Goal: Task Accomplishment & Management: Use online tool/utility

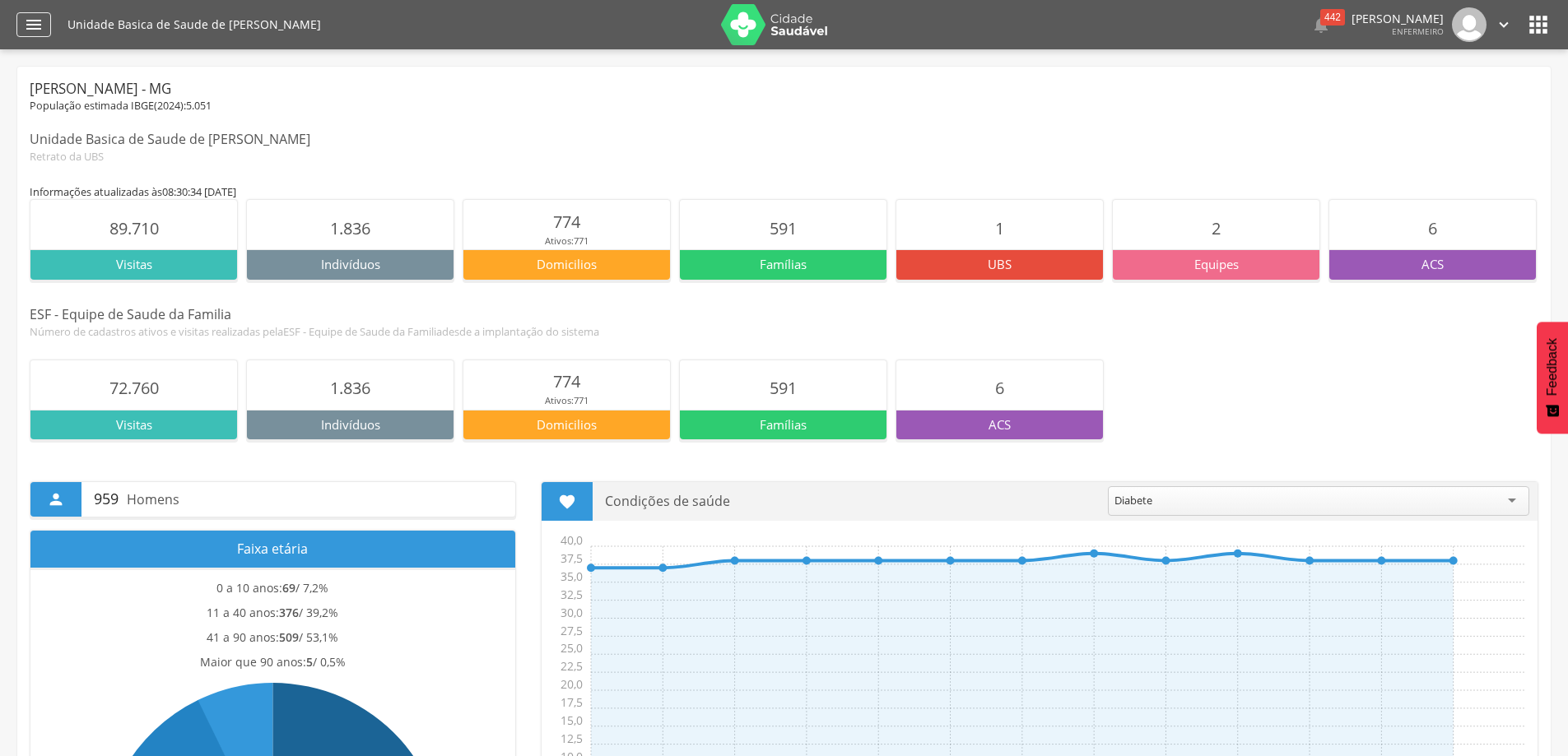
click at [46, 22] on div "" at bounding box center [33, 25] width 35 height 25
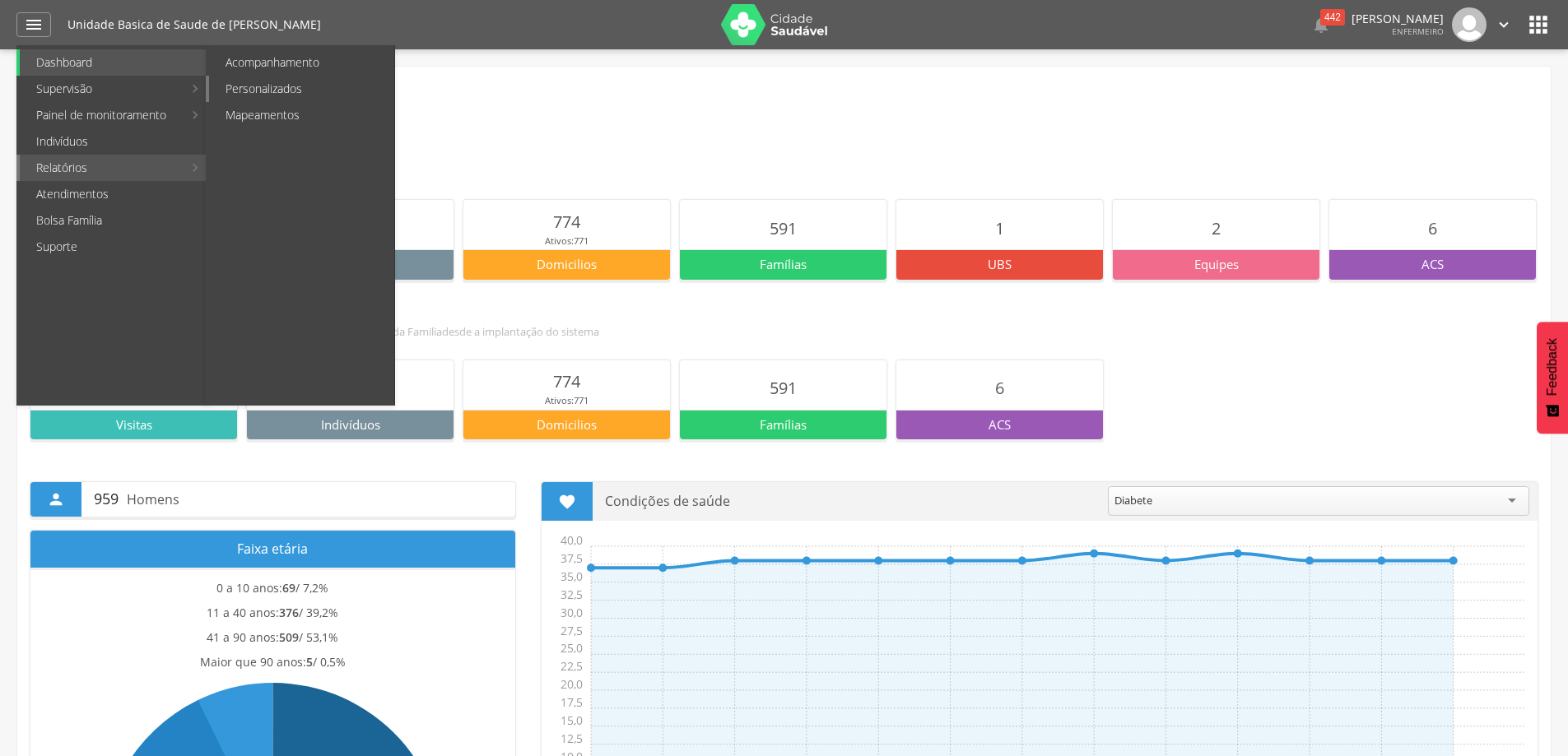
click at [249, 79] on link "Personalizados" at bounding box center [301, 88] width 185 height 26
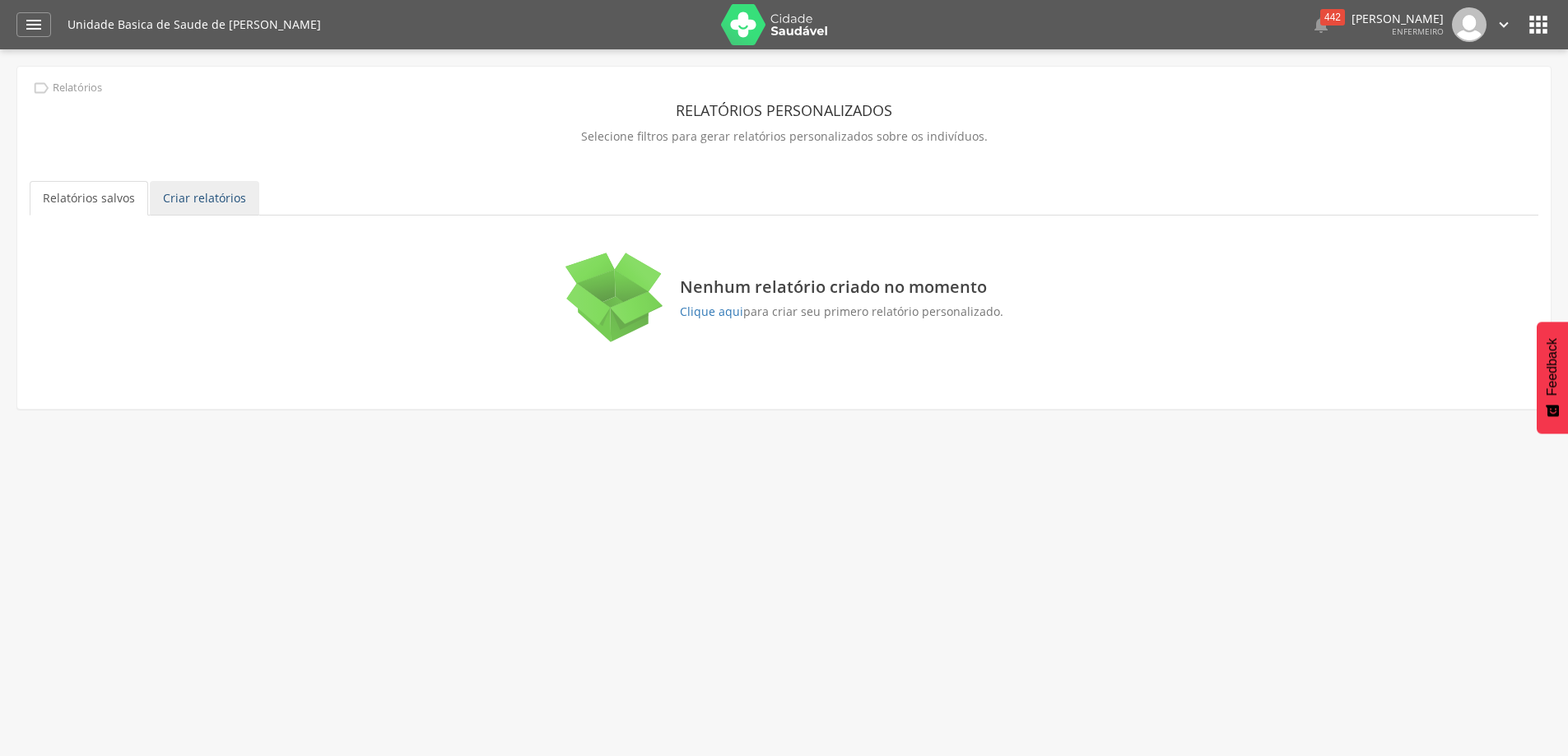
click at [198, 192] on link "Criar relatórios" at bounding box center [204, 198] width 109 height 35
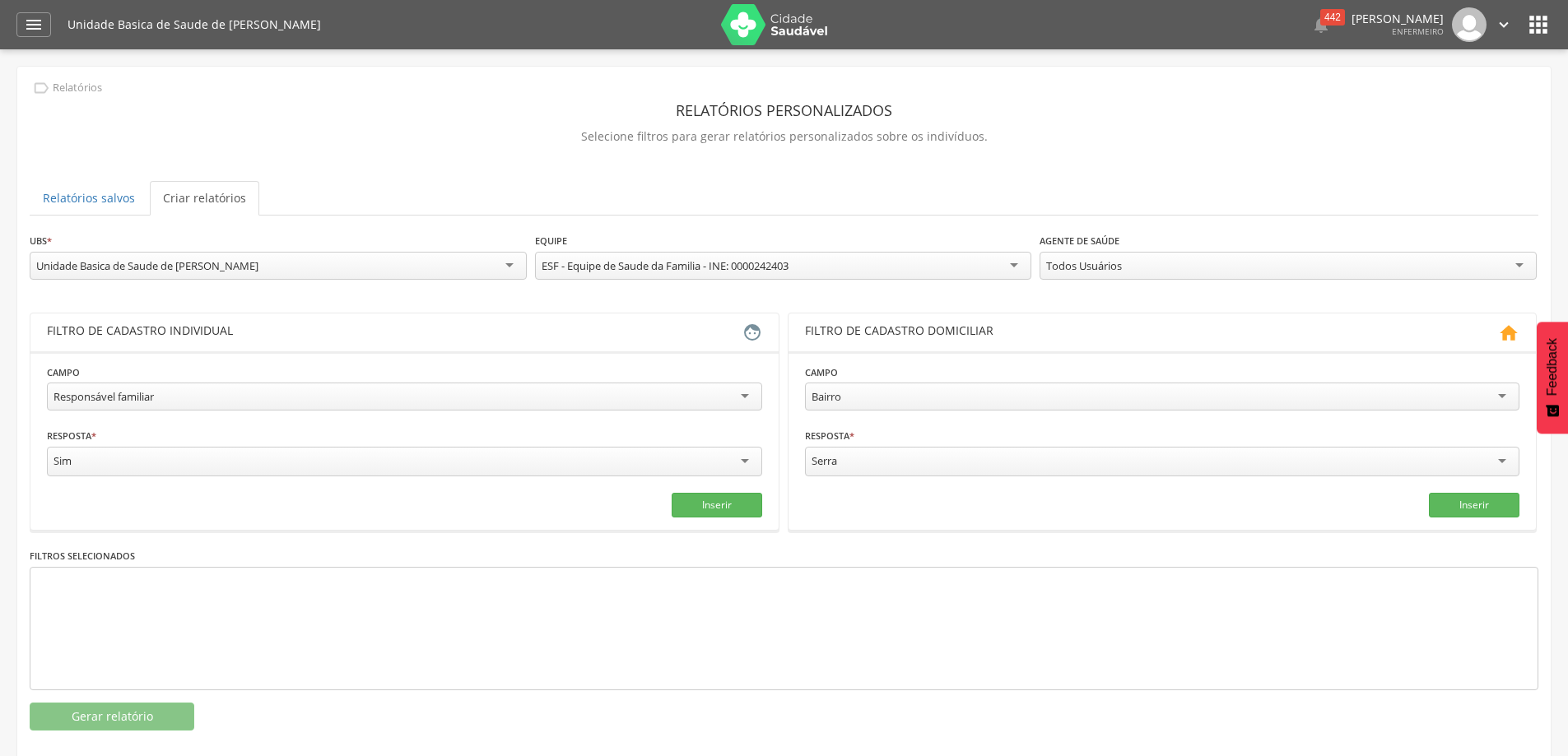
click at [266, 395] on div "Responsável familiar" at bounding box center [404, 396] width 715 height 28
click at [212, 471] on input "text" at bounding box center [223, 460] width 353 height 28
type input "*"
click at [499, 462] on input "text" at bounding box center [584, 460] width 353 height 28
type input "*"
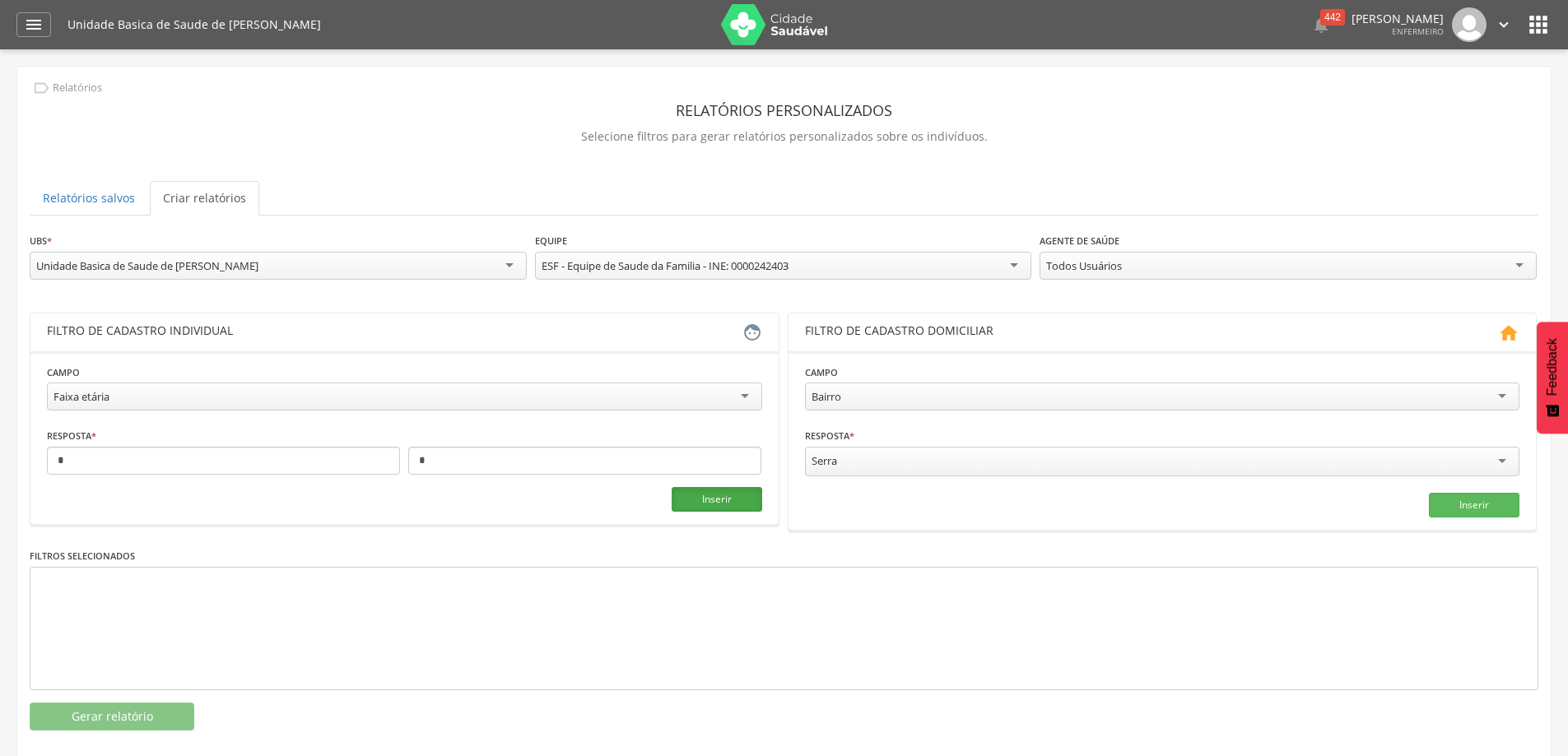
click at [711, 506] on button "Inserir" at bounding box center [717, 499] width 91 height 25
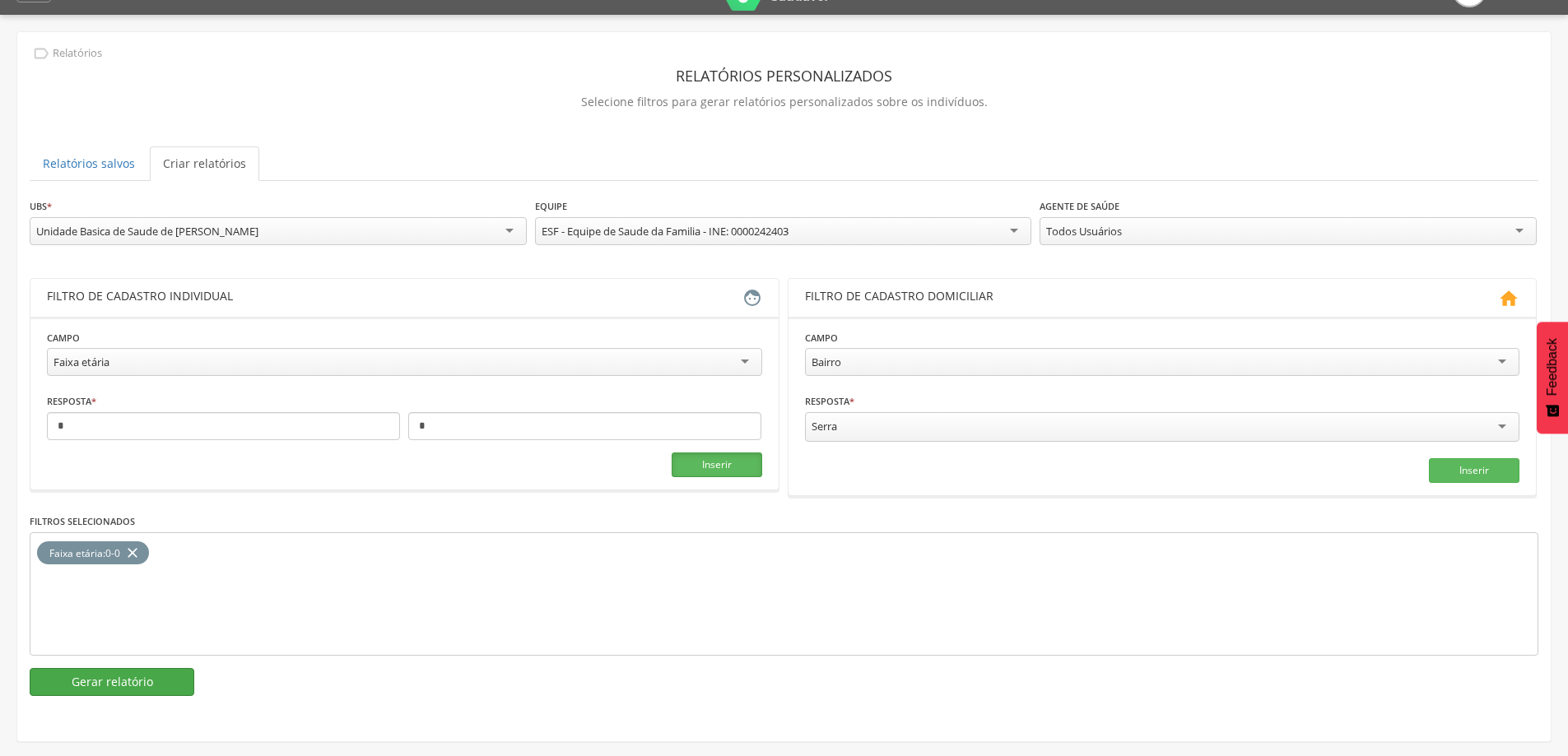
scroll to position [49, 0]
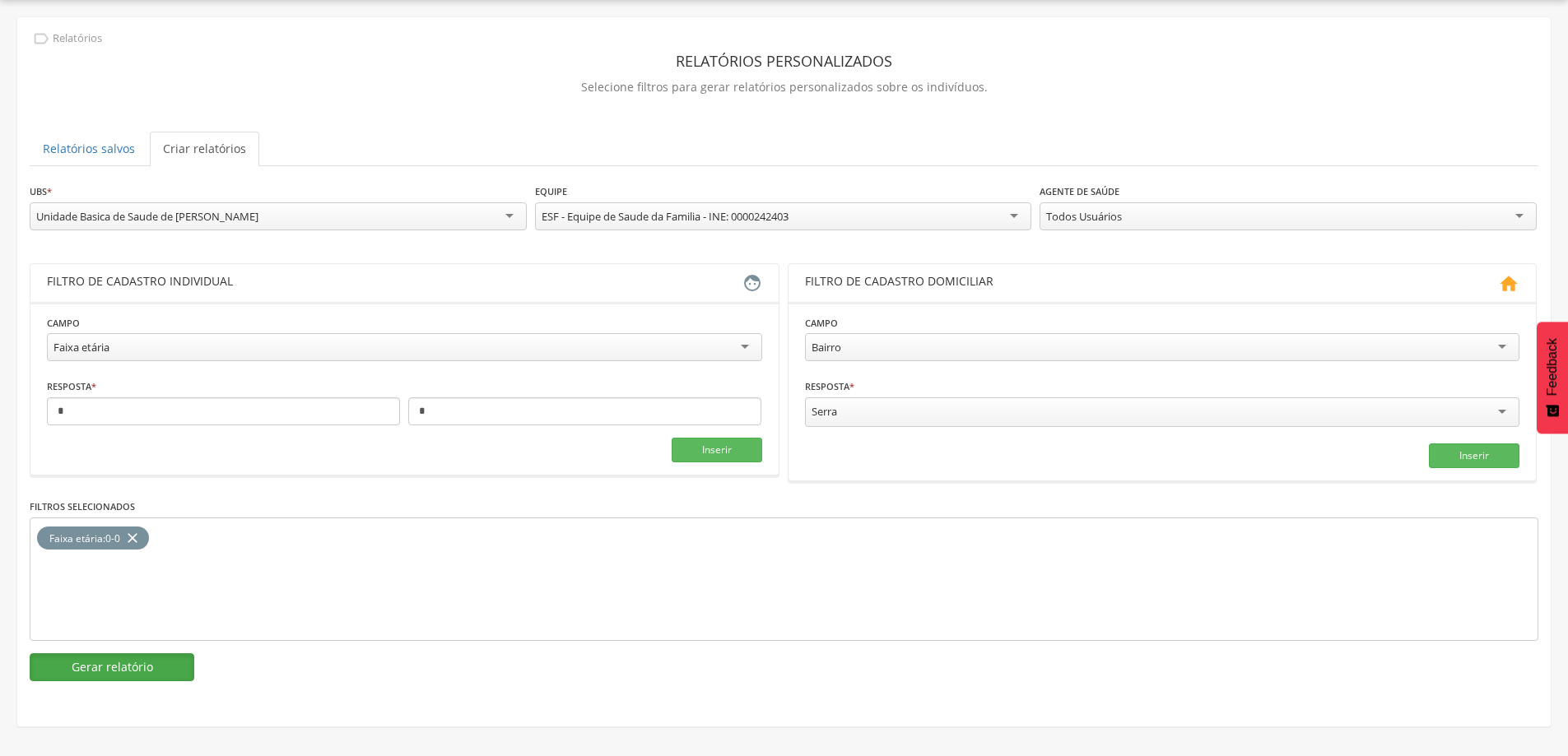
click at [92, 666] on button "Gerar relatório" at bounding box center [112, 666] width 165 height 28
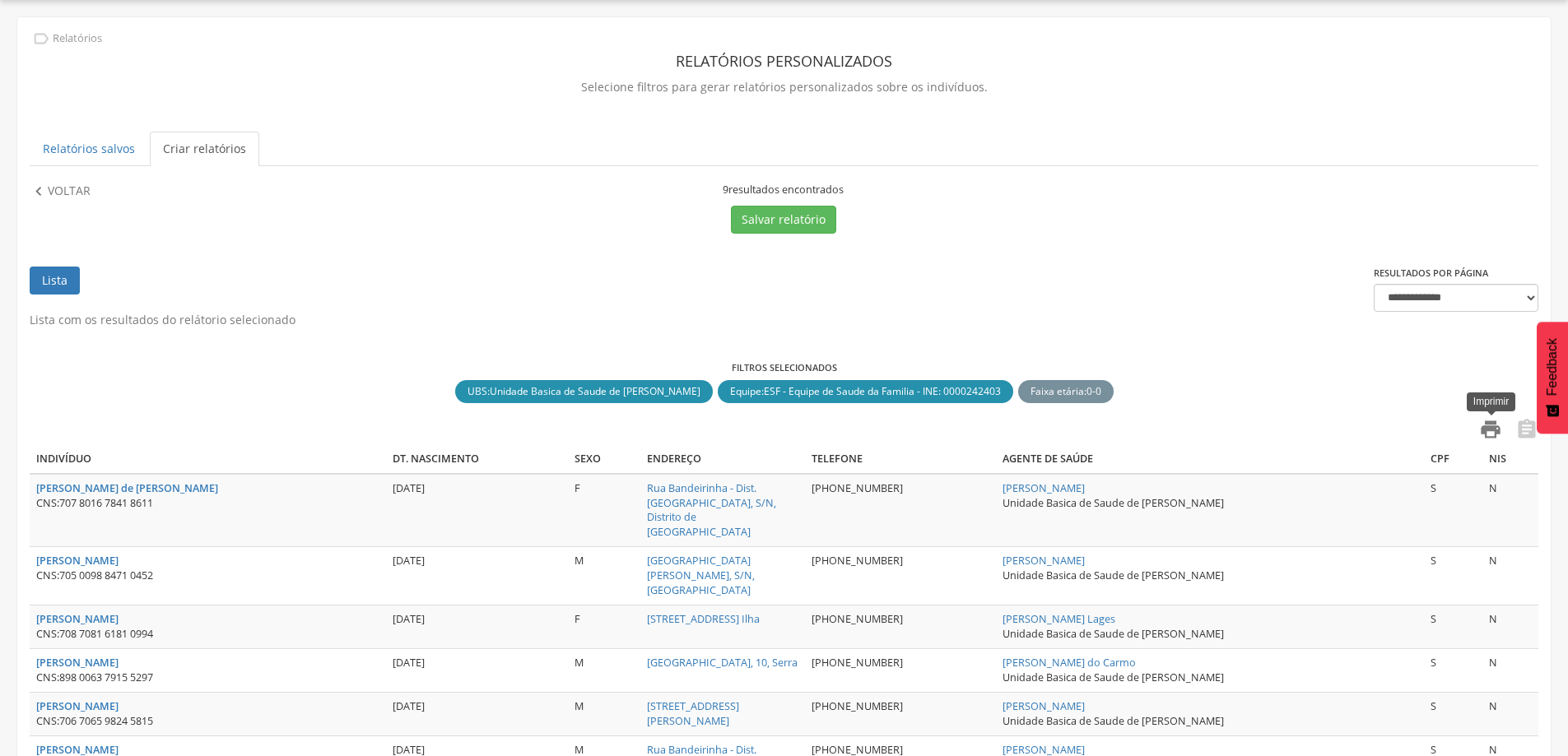
click at [1499, 436] on icon "" at bounding box center [1490, 429] width 23 height 23
click at [104, 153] on link "Relatórios salvos" at bounding box center [89, 149] width 118 height 35
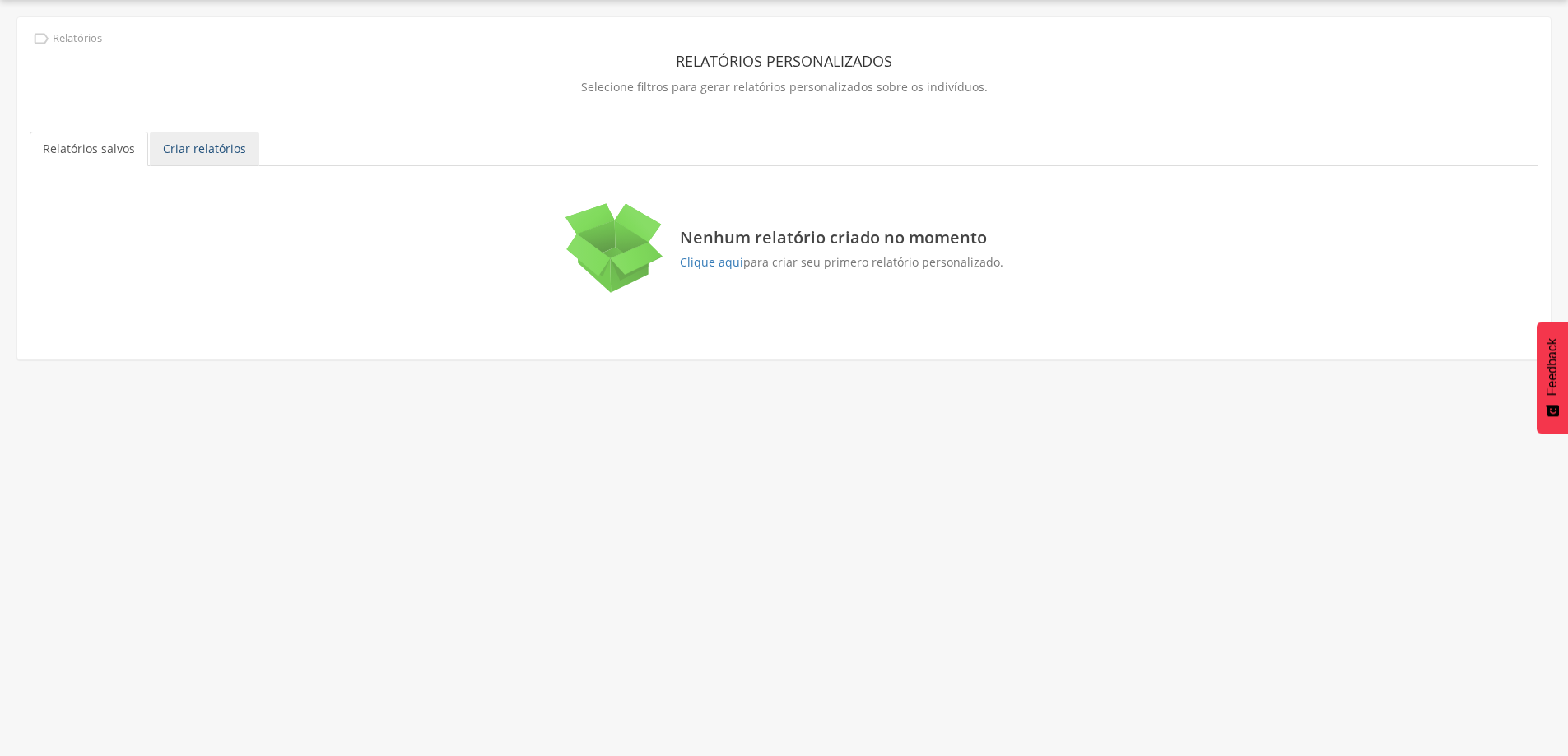
click at [215, 149] on link "Criar relatórios" at bounding box center [204, 149] width 109 height 35
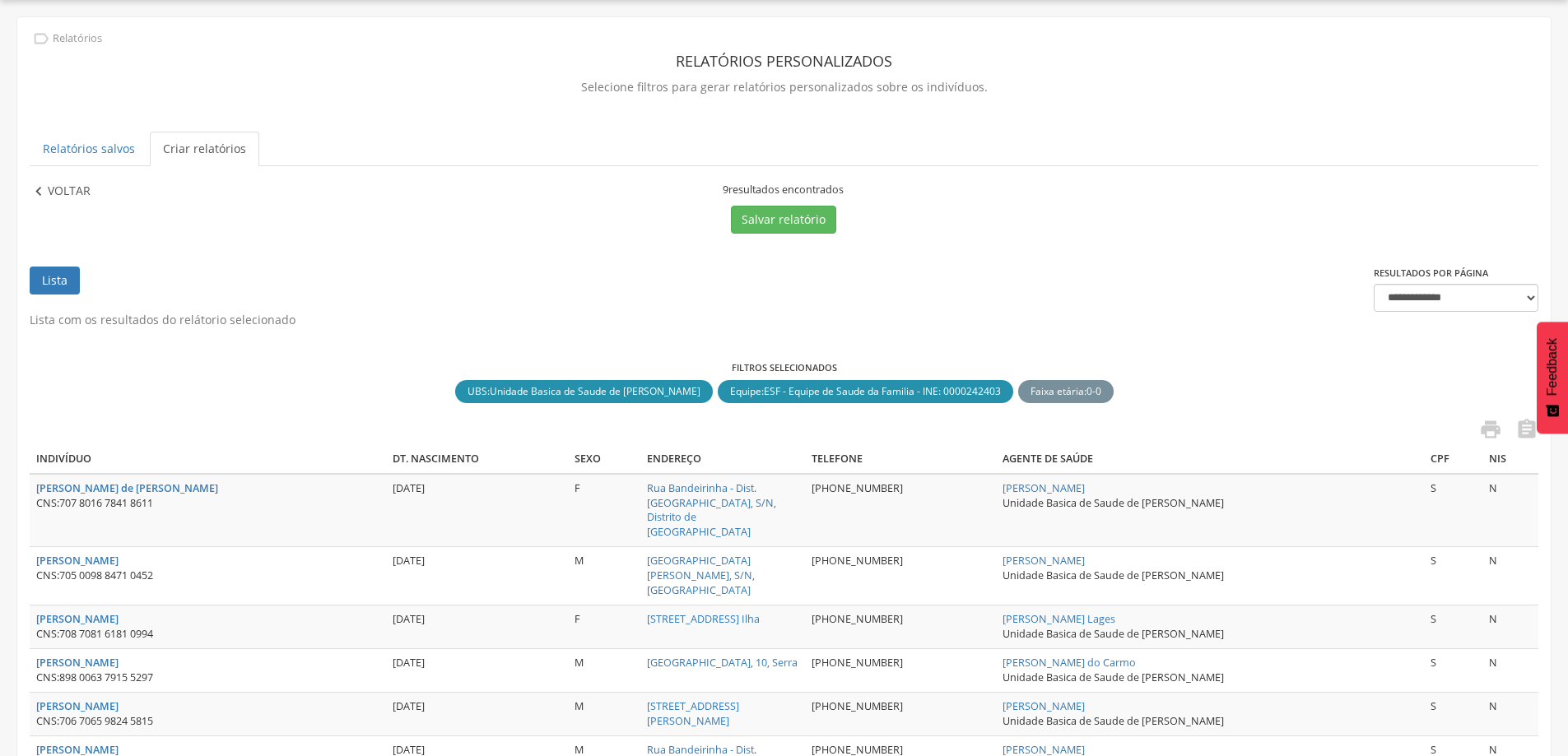
click at [72, 199] on p "Voltar" at bounding box center [69, 191] width 43 height 18
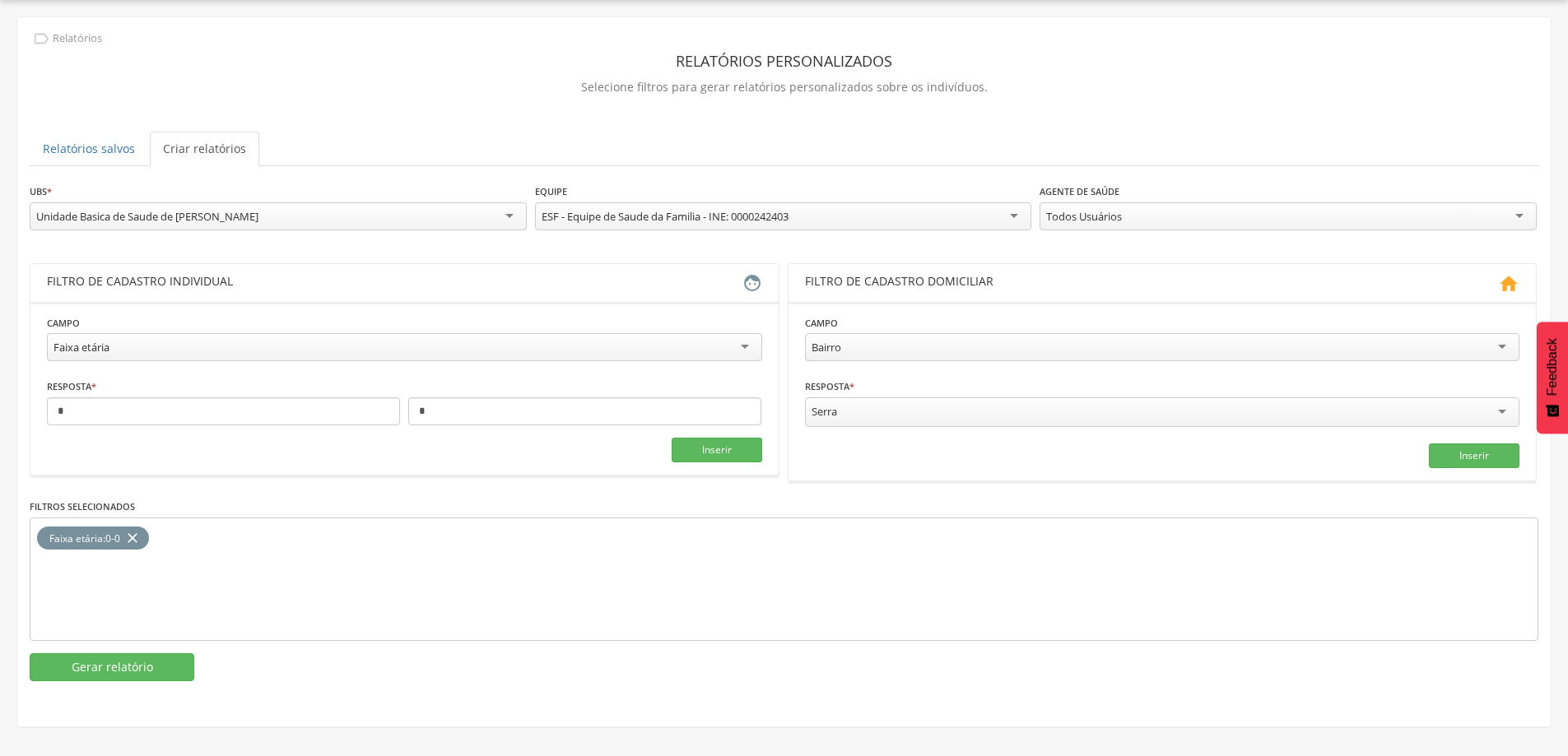
click at [317, 337] on div "Faixa etária" at bounding box center [404, 347] width 715 height 28
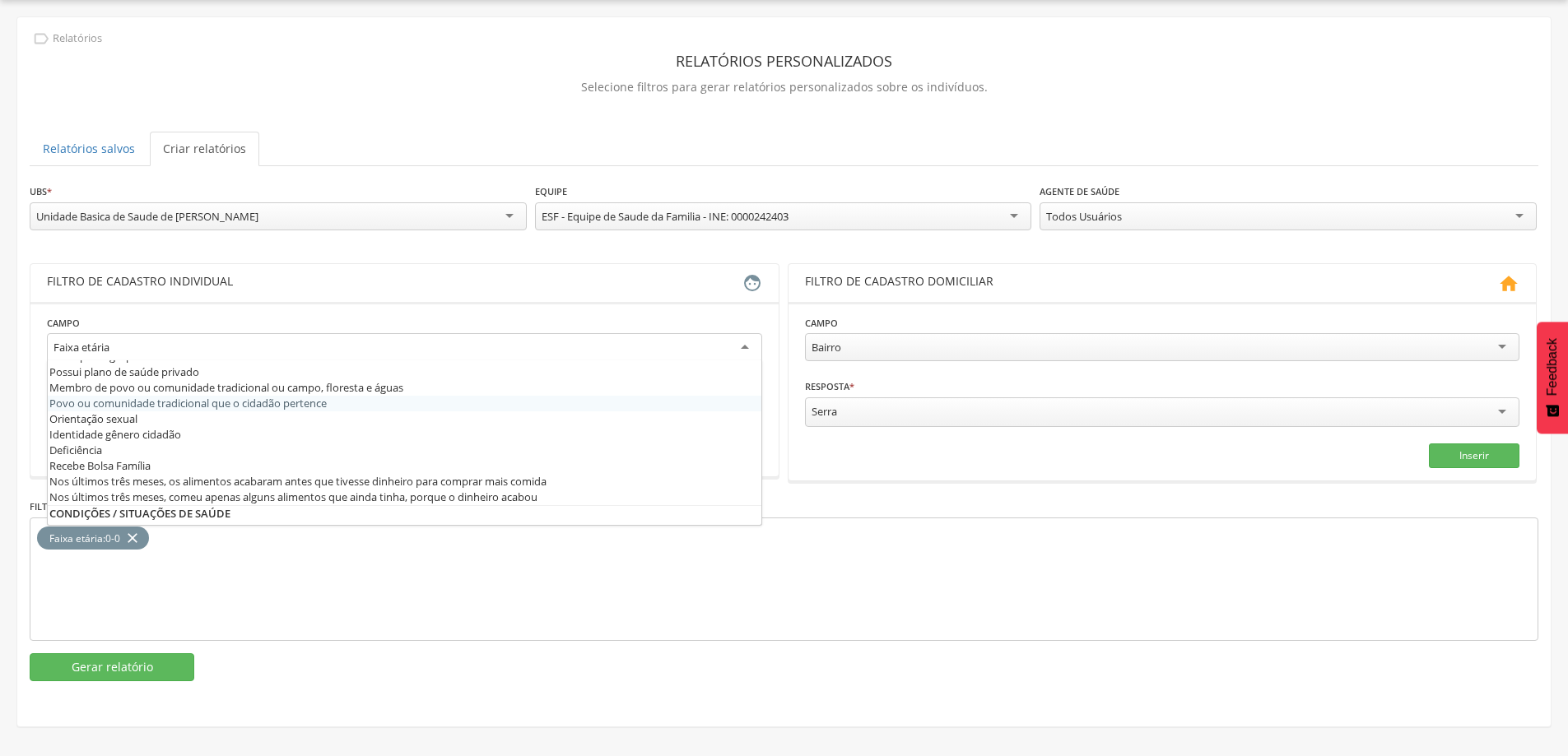
scroll to position [407, 0]
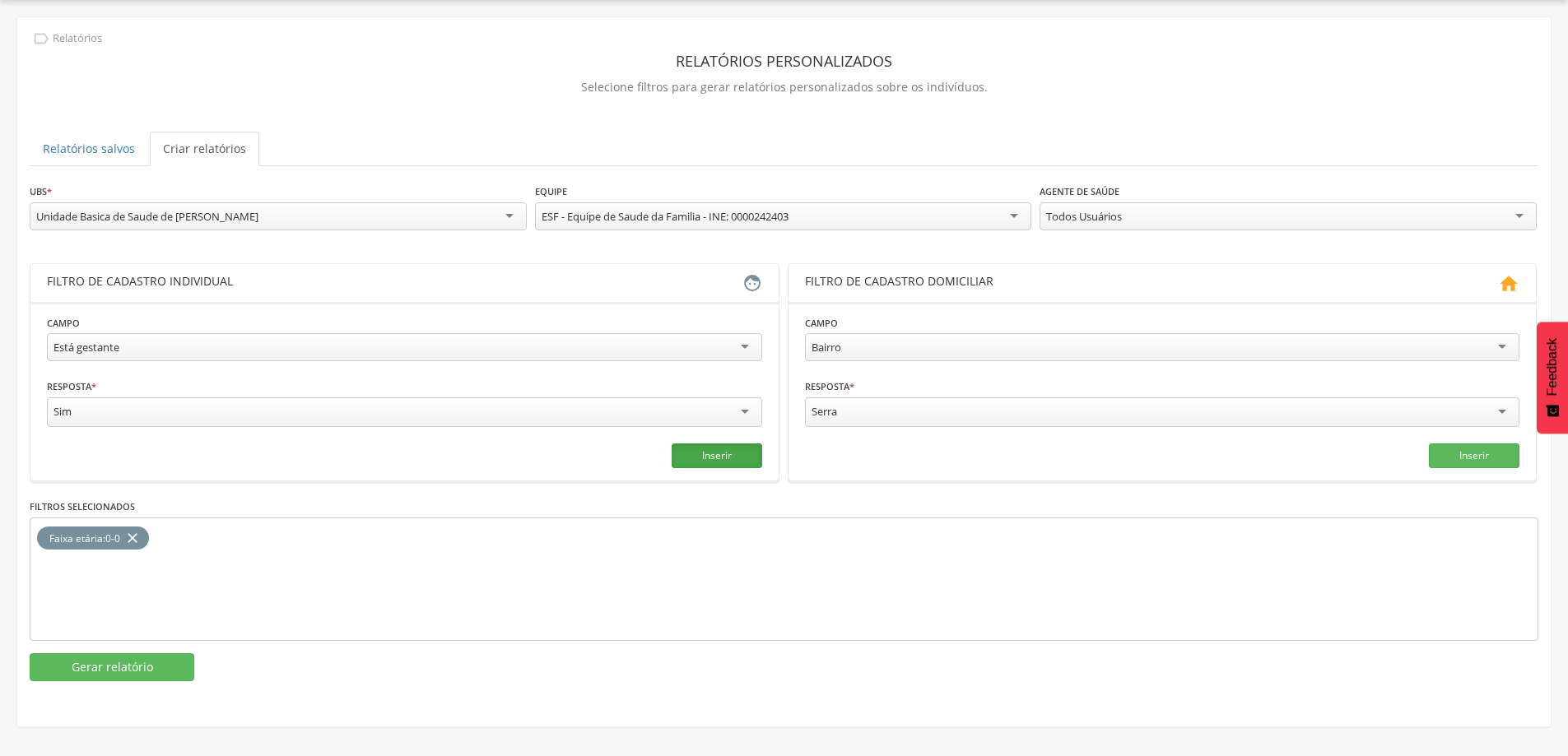
click at [704, 465] on button "Inserir" at bounding box center [717, 455] width 91 height 25
click at [136, 536] on icon "close" at bounding box center [132, 538] width 16 height 24
click at [173, 675] on button "Gerar relatório" at bounding box center [112, 666] width 165 height 28
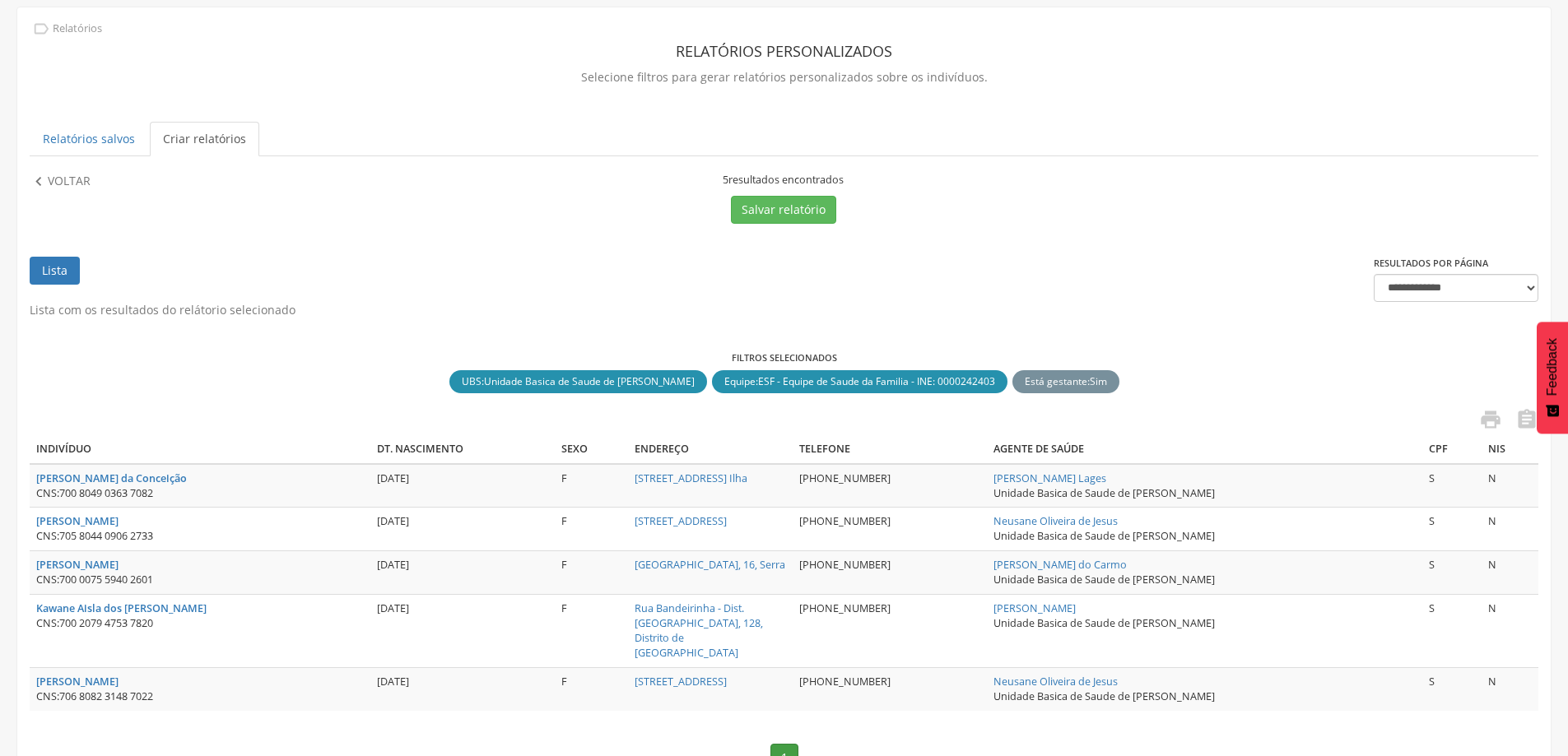
scroll to position [123, 0]
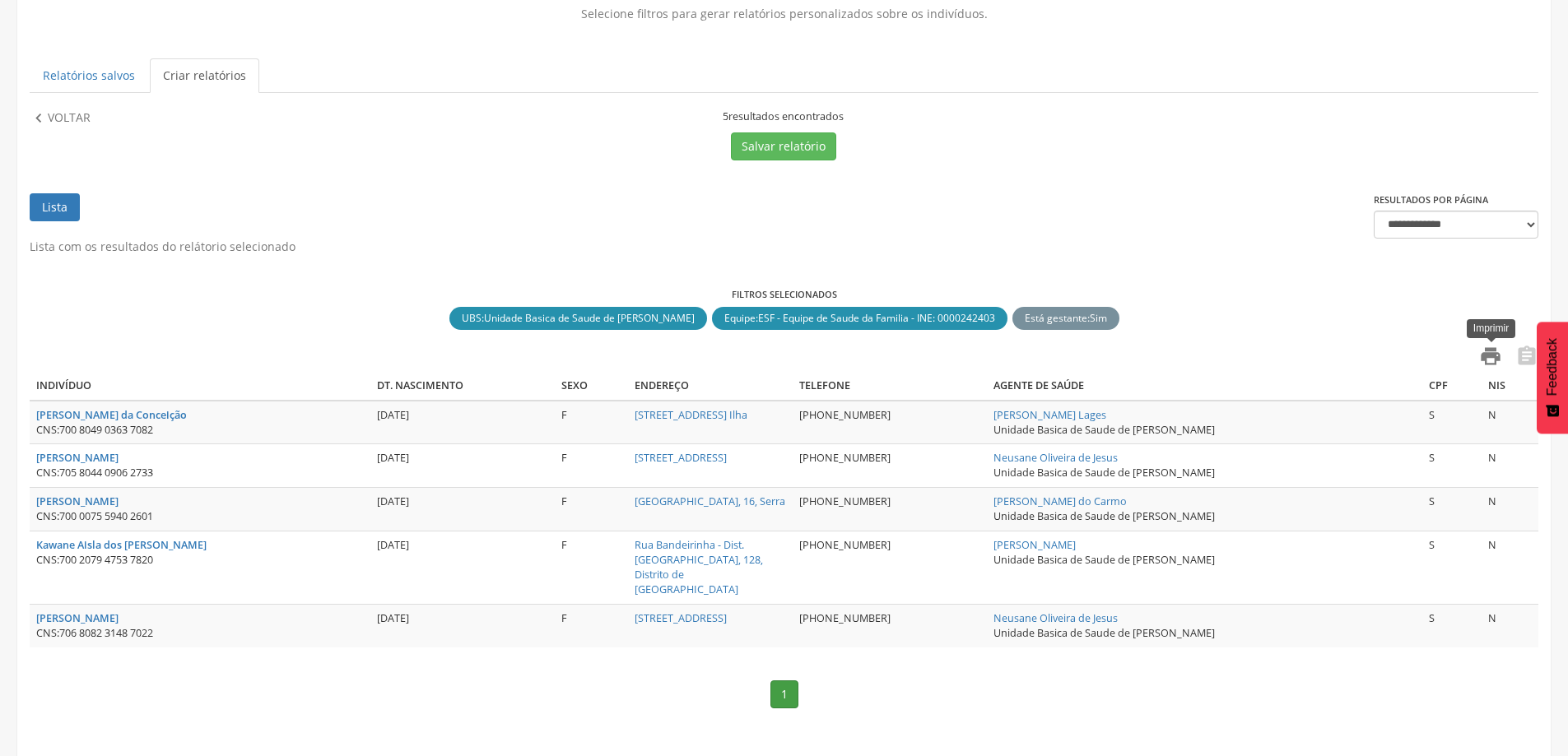
click at [1498, 364] on icon "" at bounding box center [1490, 356] width 23 height 23
